Goal: Task Accomplishment & Management: Use online tool/utility

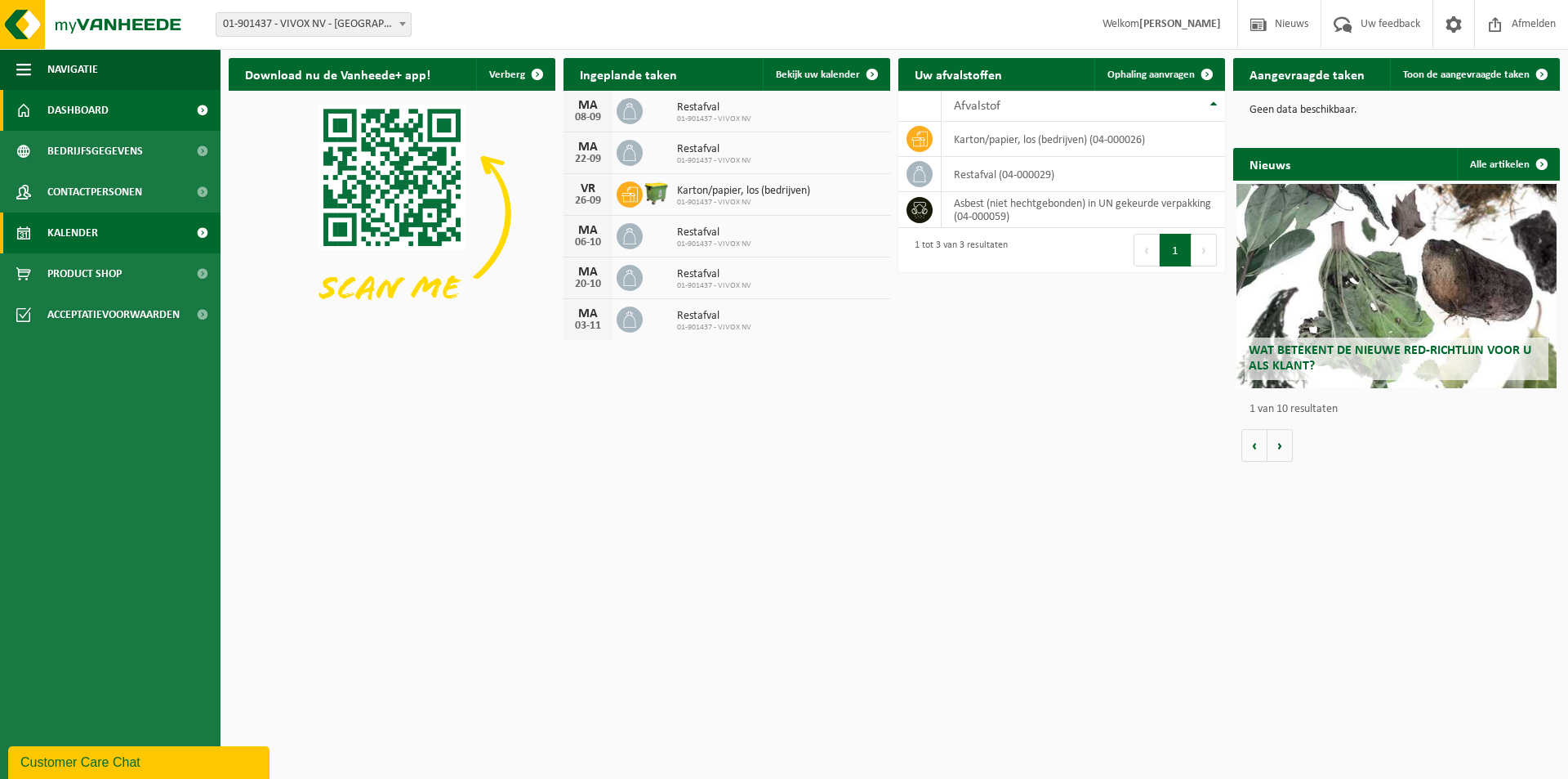
click at [84, 231] on span "Kalender" at bounding box center [72, 233] width 51 height 41
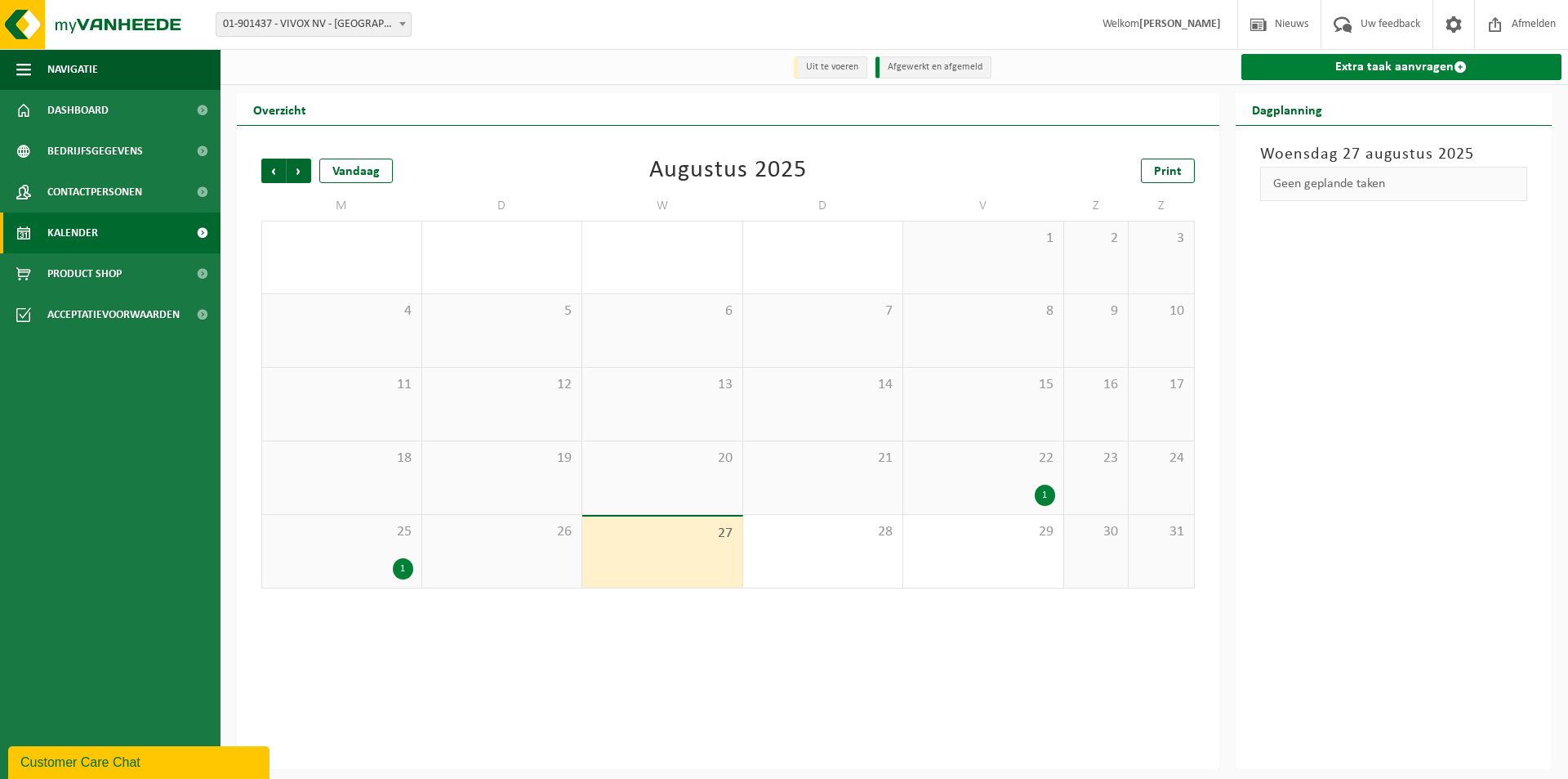
click at [1357, 66] on link "Extra taak aanvragen" at bounding box center [1402, 67] width 321 height 26
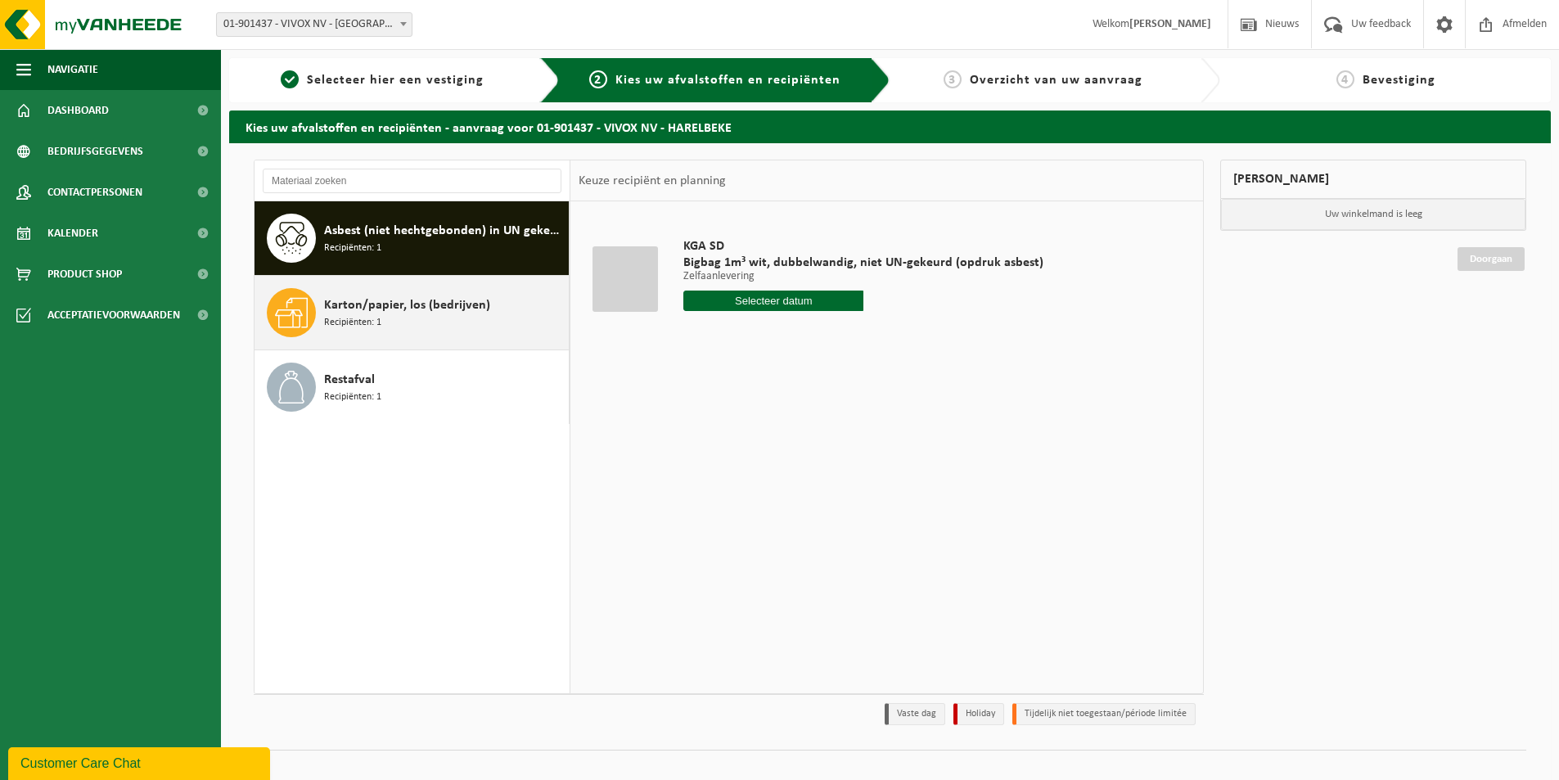
click at [412, 316] on div "Karton/papier, los (bedrijven) Recipiënten: 1" at bounding box center [444, 312] width 241 height 49
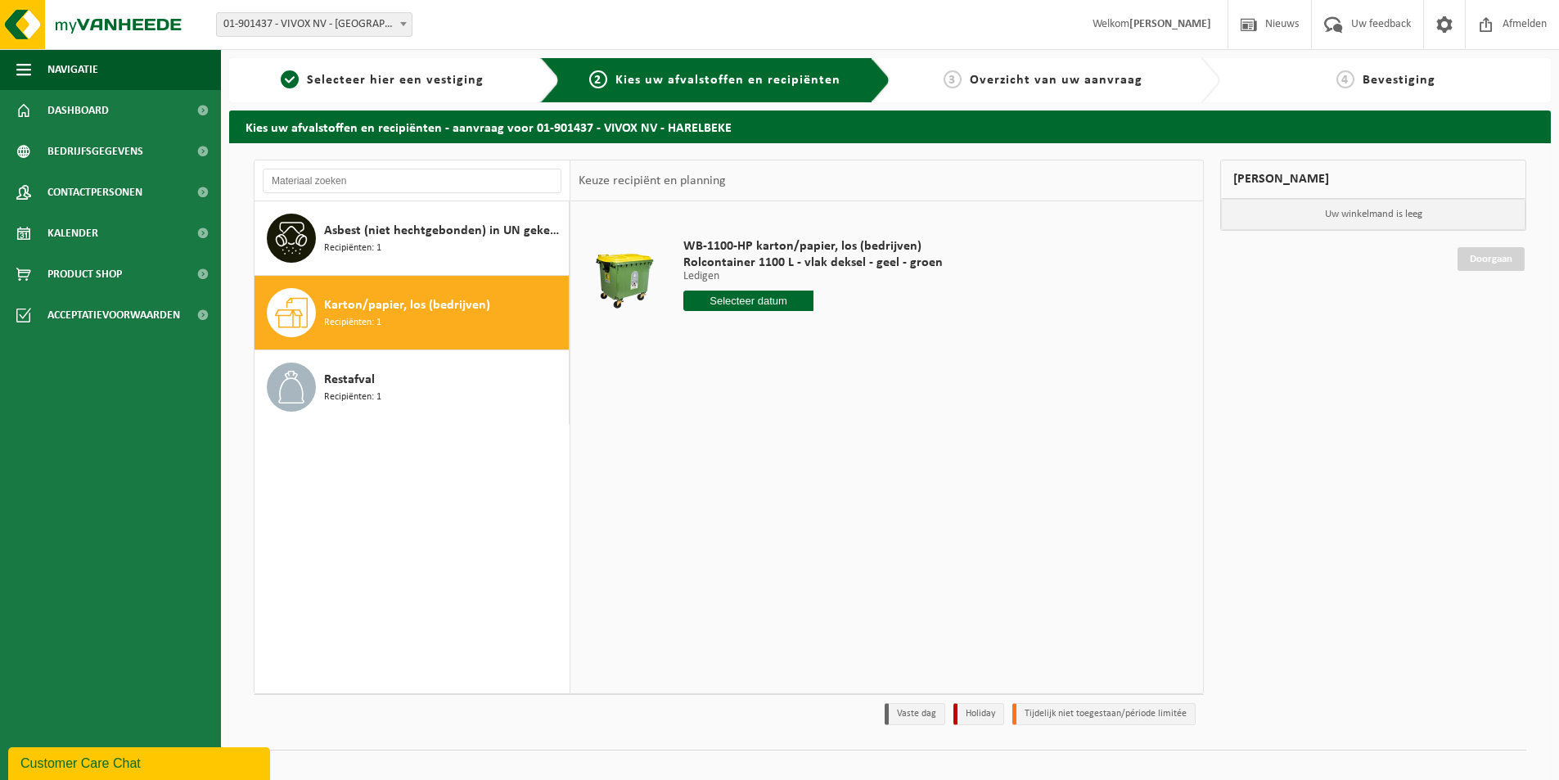
click at [774, 304] on input "text" at bounding box center [748, 300] width 130 height 20
click at [820, 501] on div "29" at bounding box center [813, 498] width 29 height 26
type input "Van 2025-08-29"
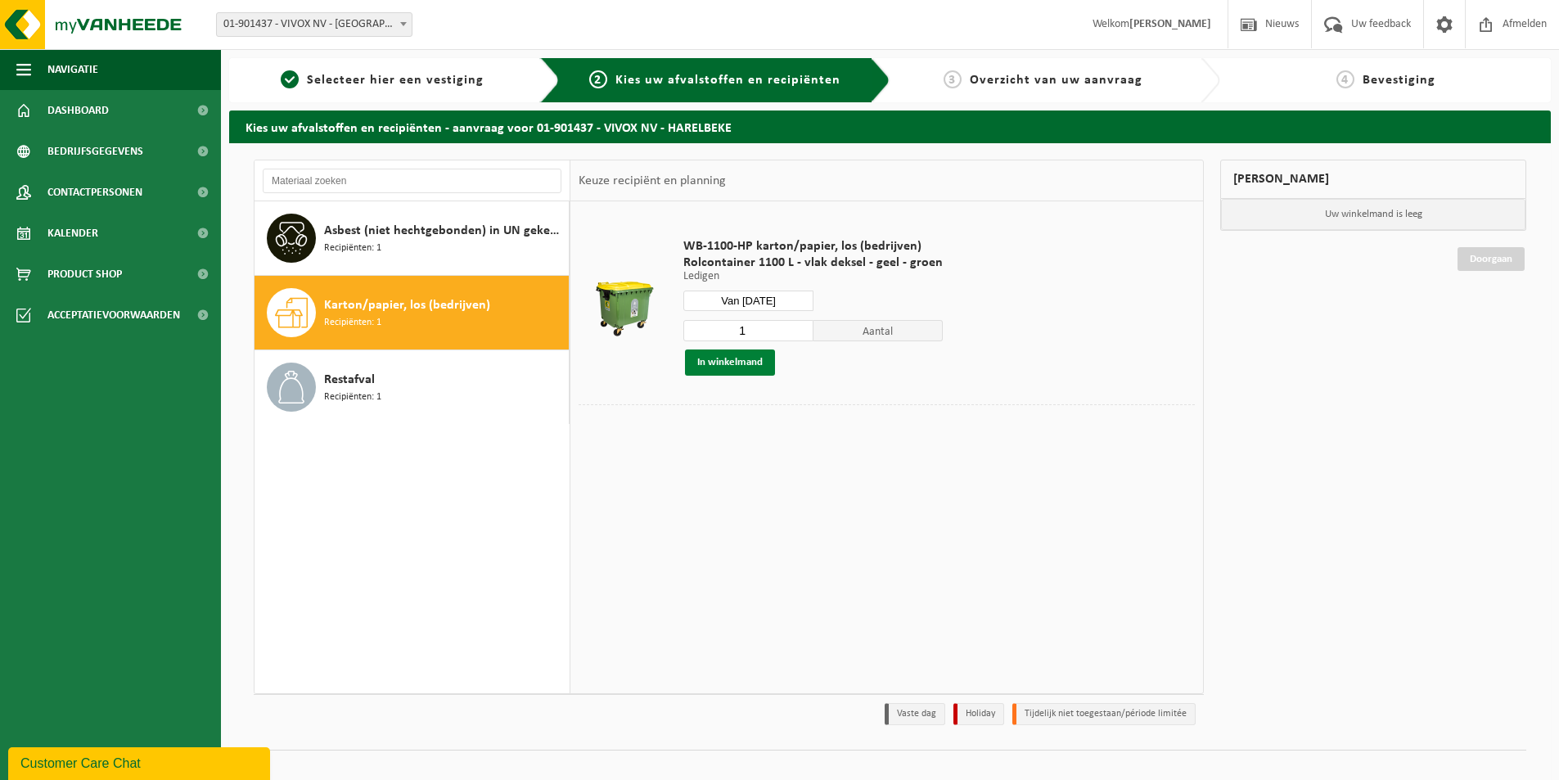
click at [741, 366] on button "In winkelmand" at bounding box center [730, 362] width 90 height 26
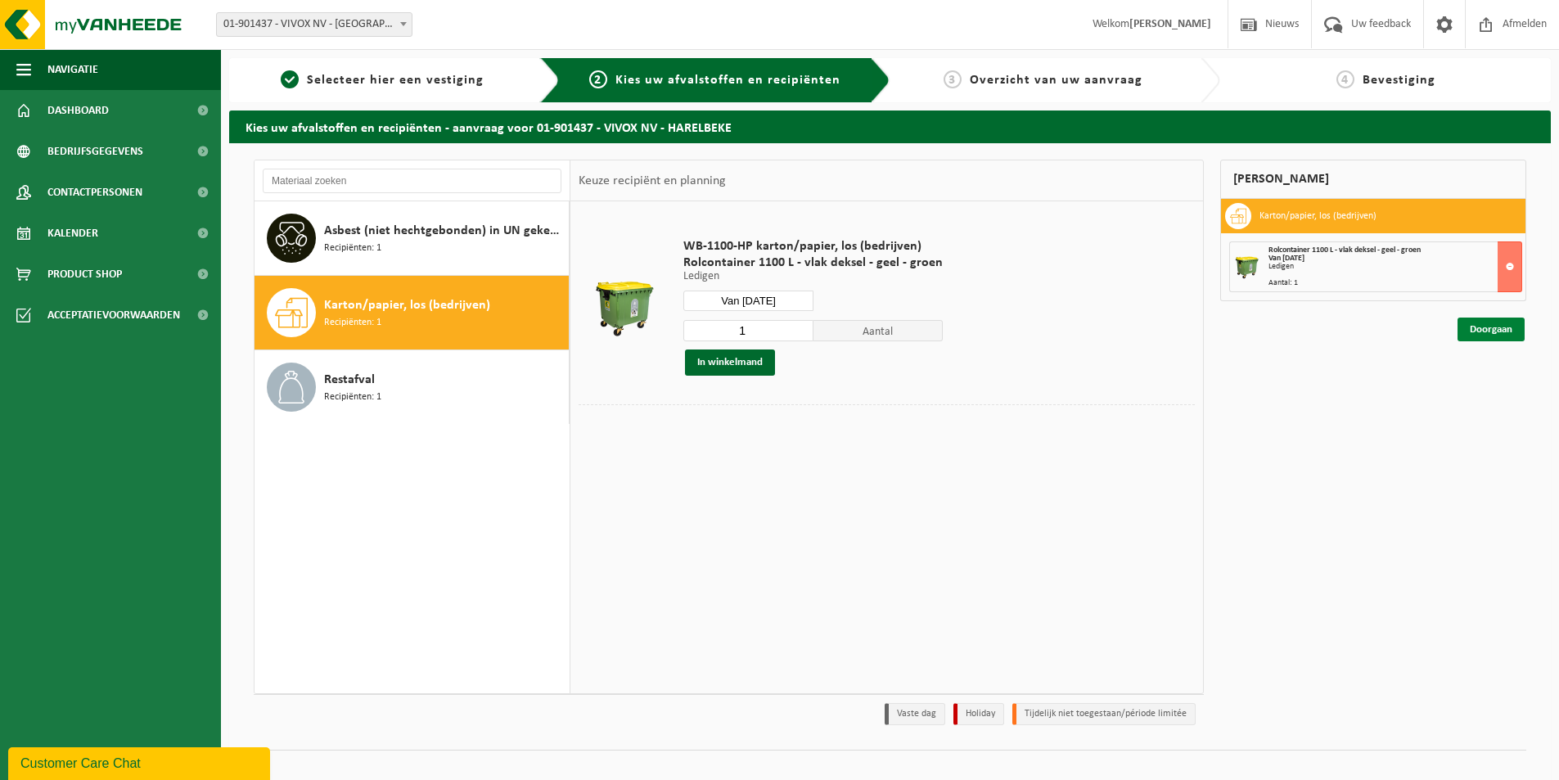
click at [1496, 327] on link "Doorgaan" at bounding box center [1490, 329] width 67 height 24
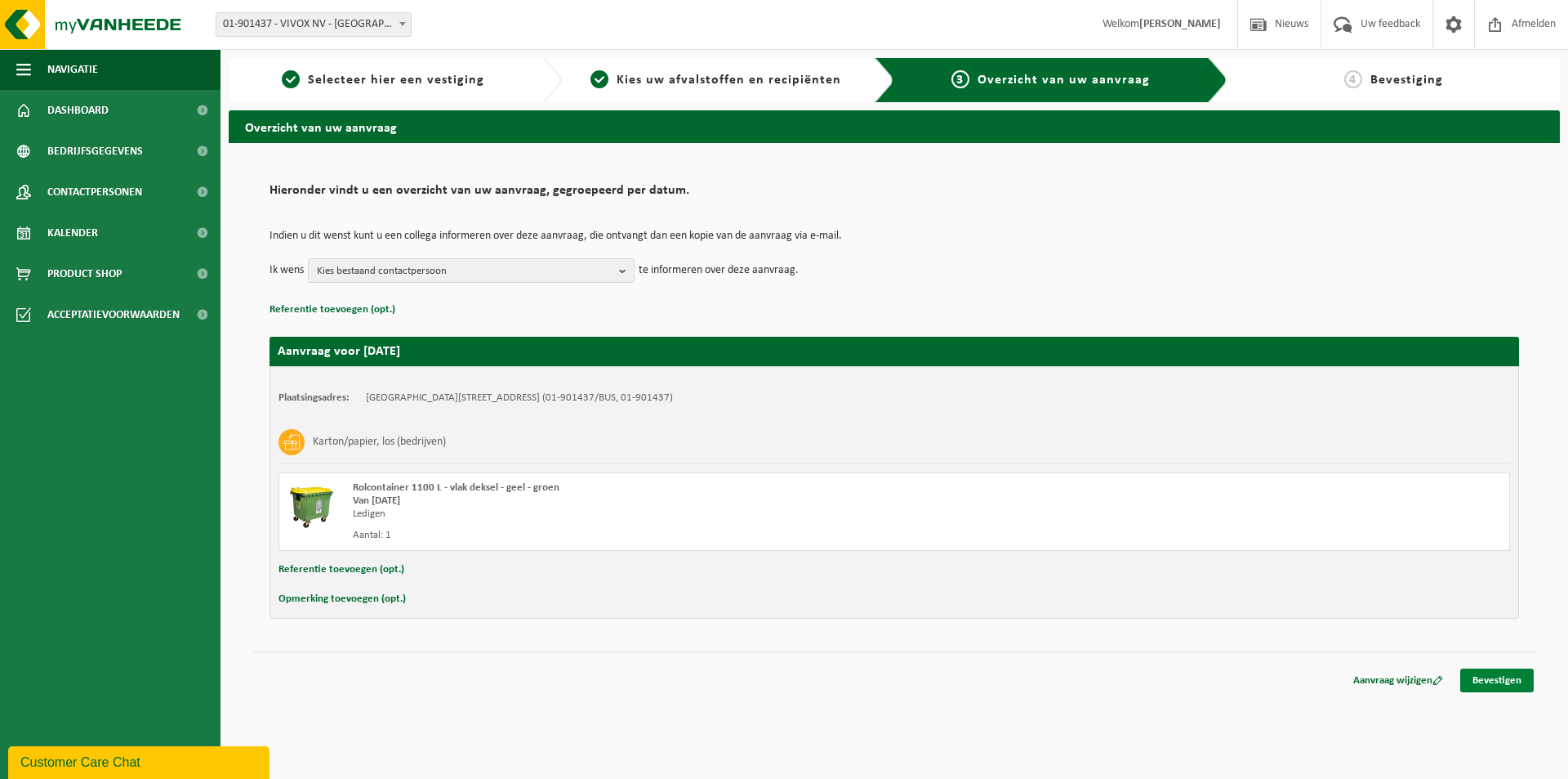
click at [1497, 673] on link "Bevestigen" at bounding box center [1497, 680] width 74 height 24
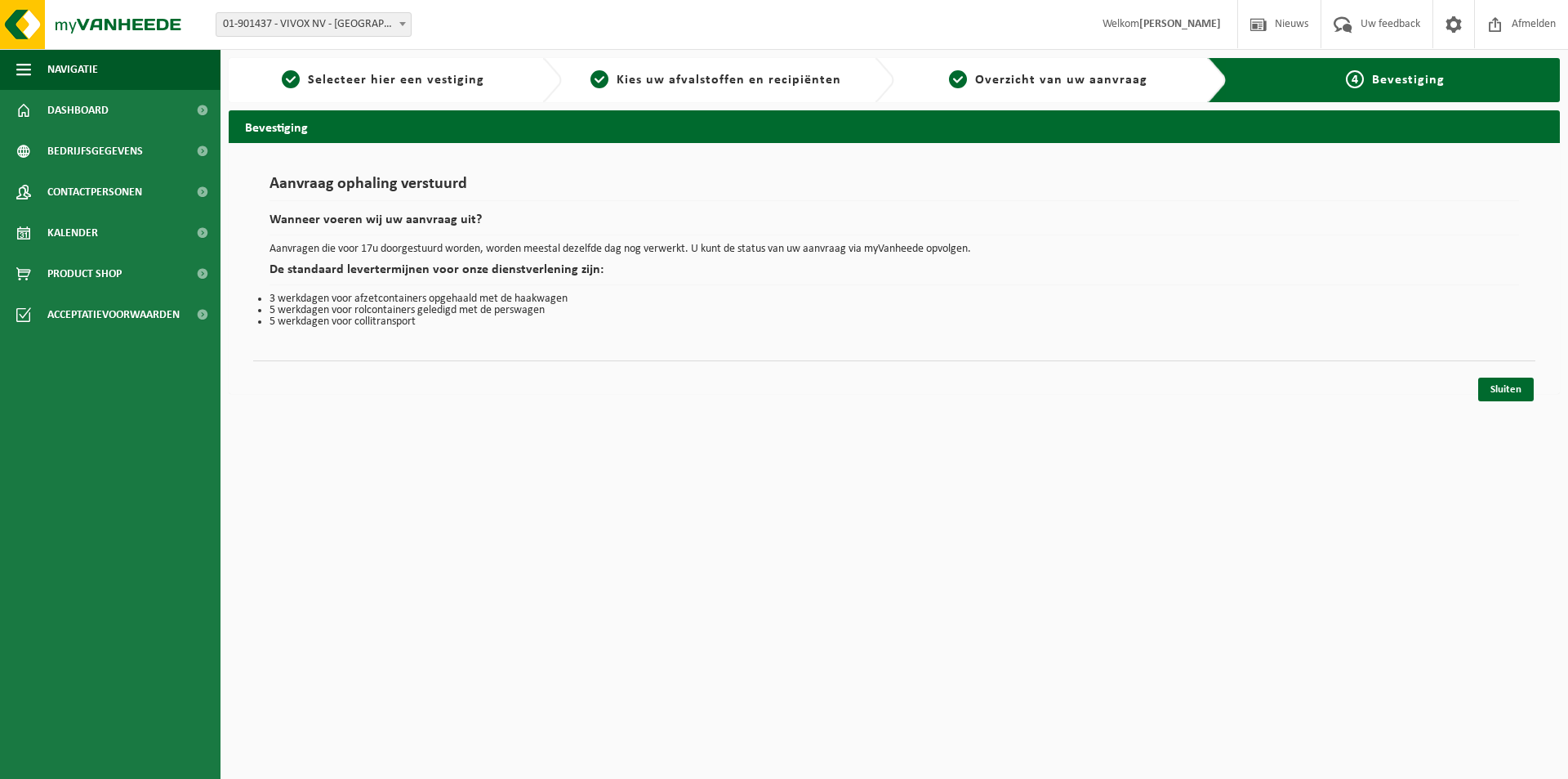
drag, startPoint x: 836, startPoint y: 310, endPoint x: 793, endPoint y: 228, distance: 92.6
click at [838, 311] on li "5 werkdagen voor rolcontainers geledigd met de perswagen" at bounding box center [894, 310] width 1250 height 11
